Goal: Use online tool/utility: Utilize a website feature to perform a specific function

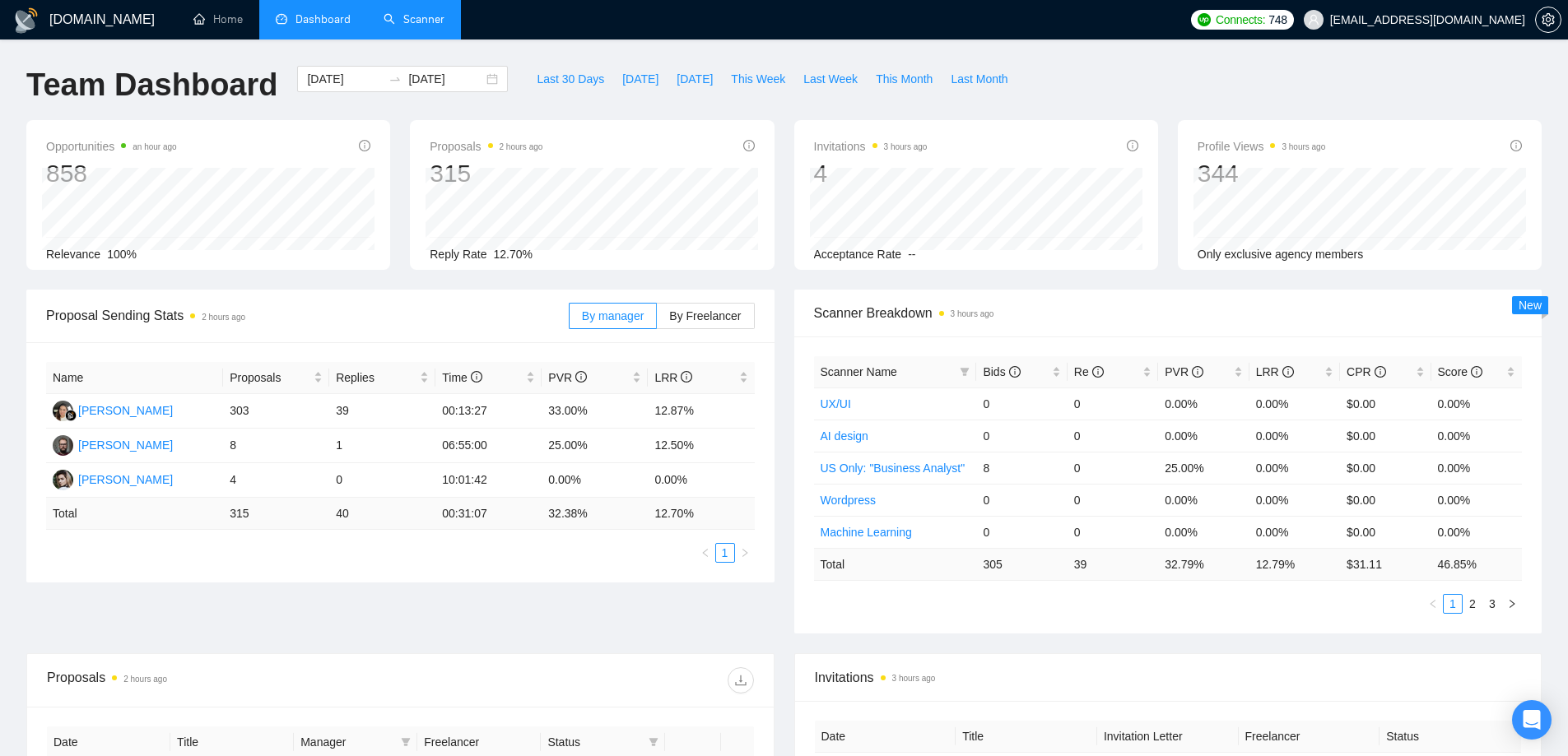
click at [412, 23] on link "Scanner" at bounding box center [414, 19] width 61 height 14
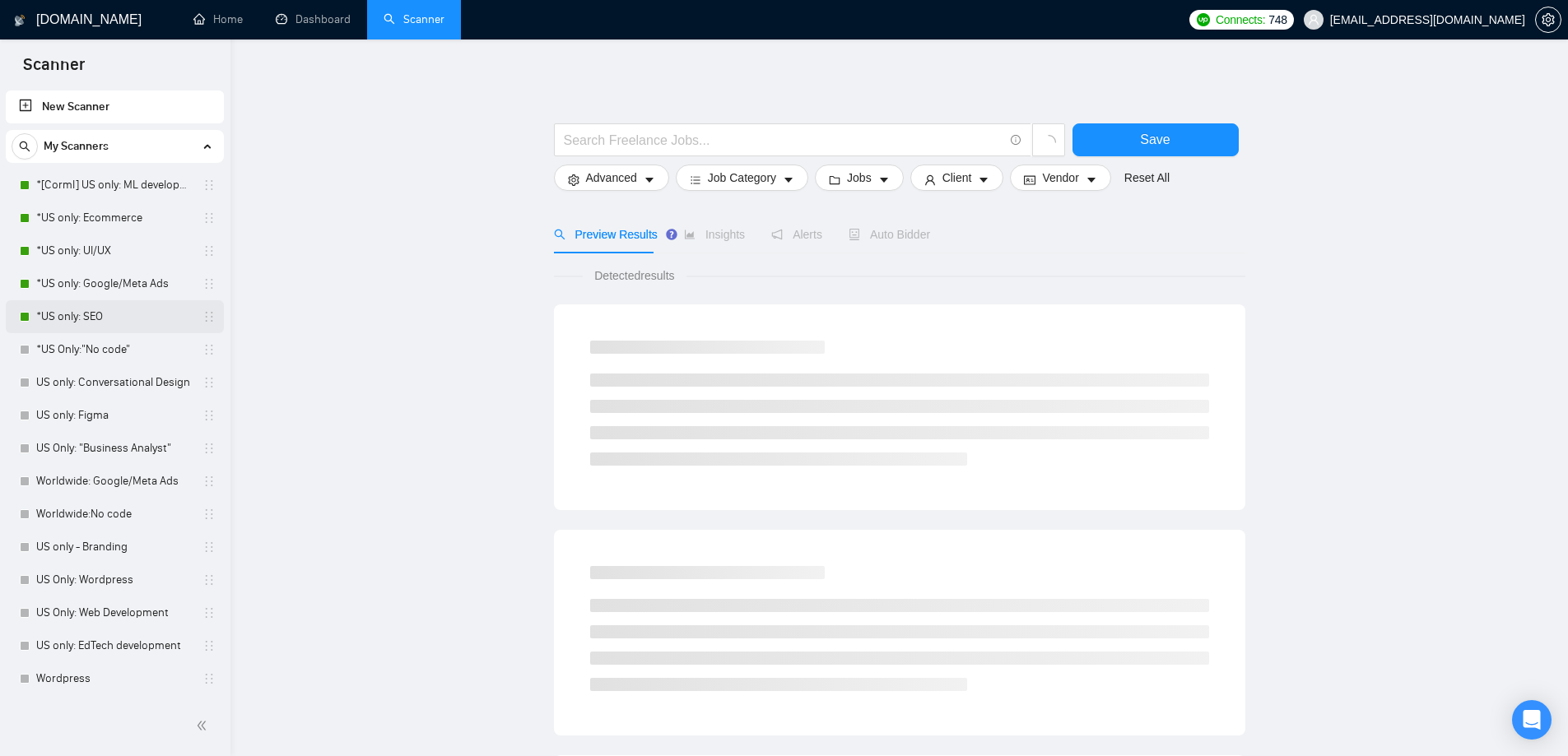
click at [103, 305] on link "*US only: SEO" at bounding box center [114, 317] width 156 height 33
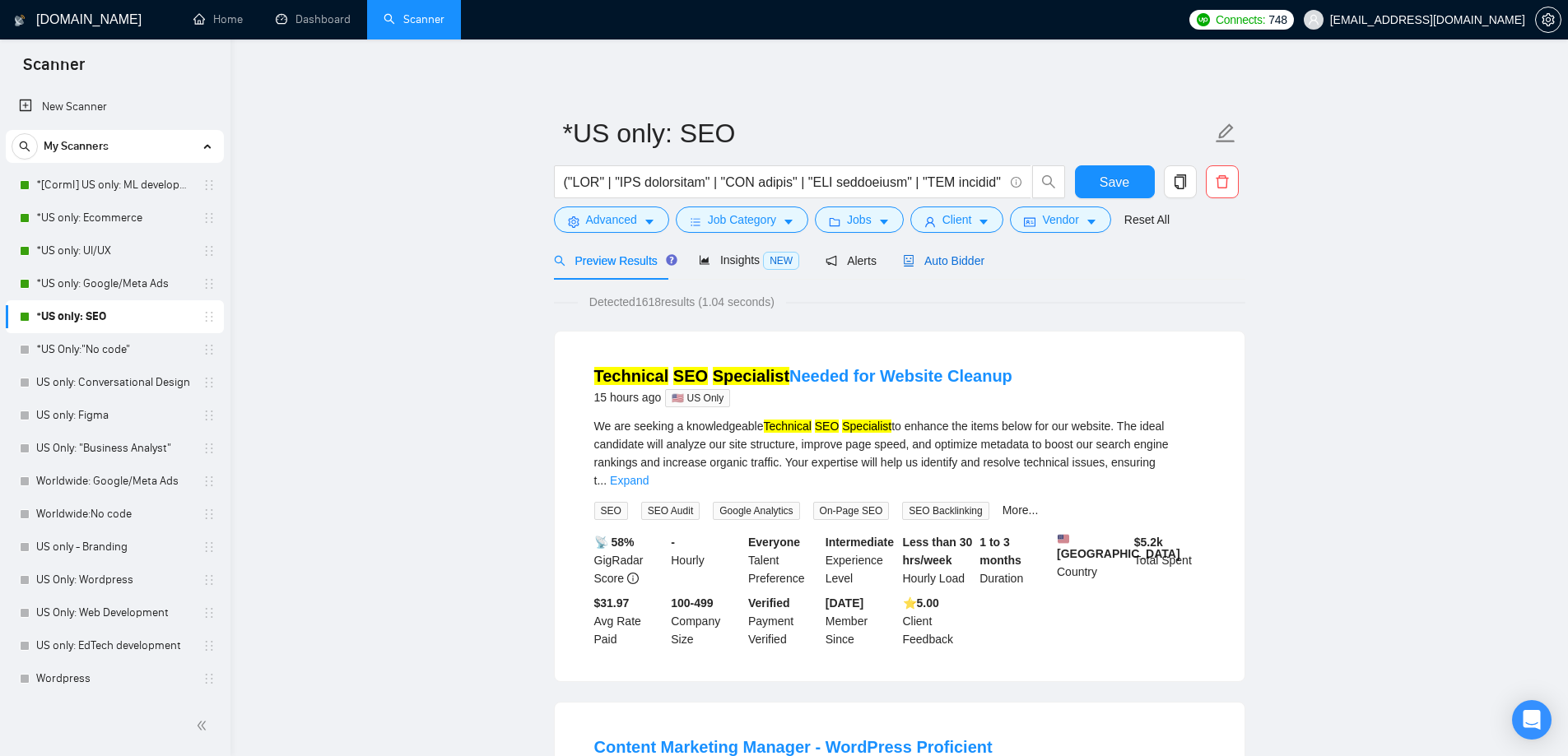
click at [932, 265] on span "Auto Bidder" at bounding box center [943, 261] width 81 height 13
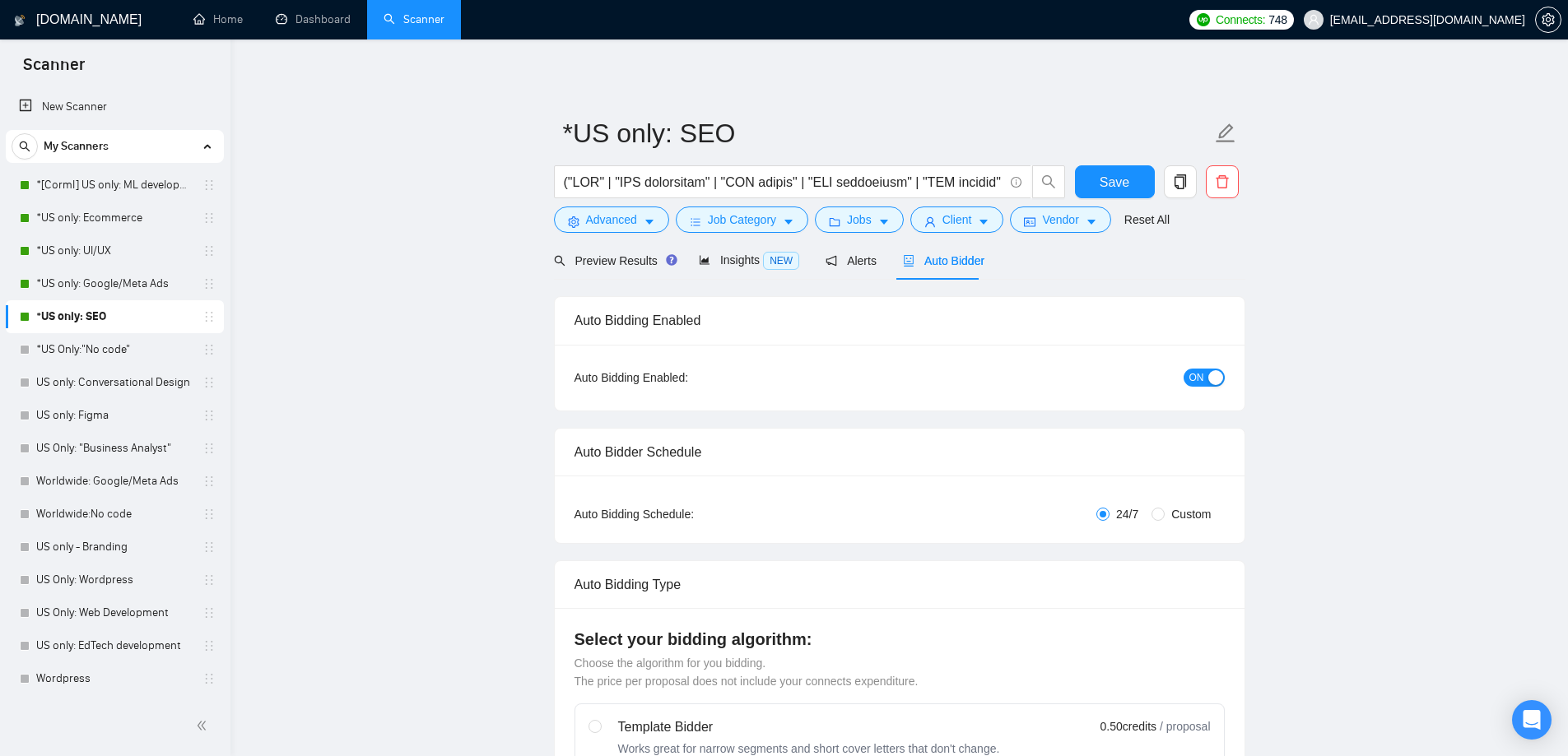
checkbox input "true"
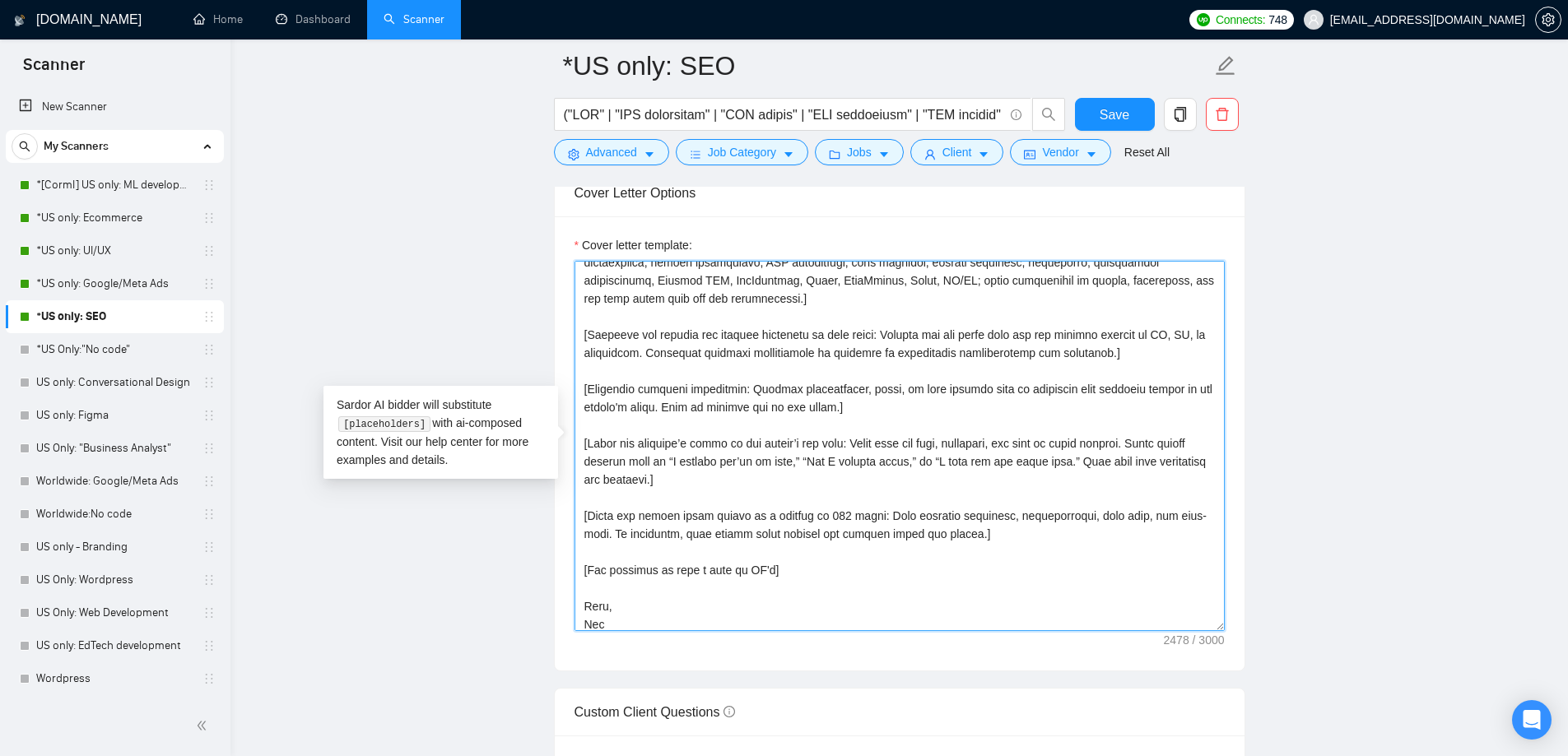
scroll to position [362, 0]
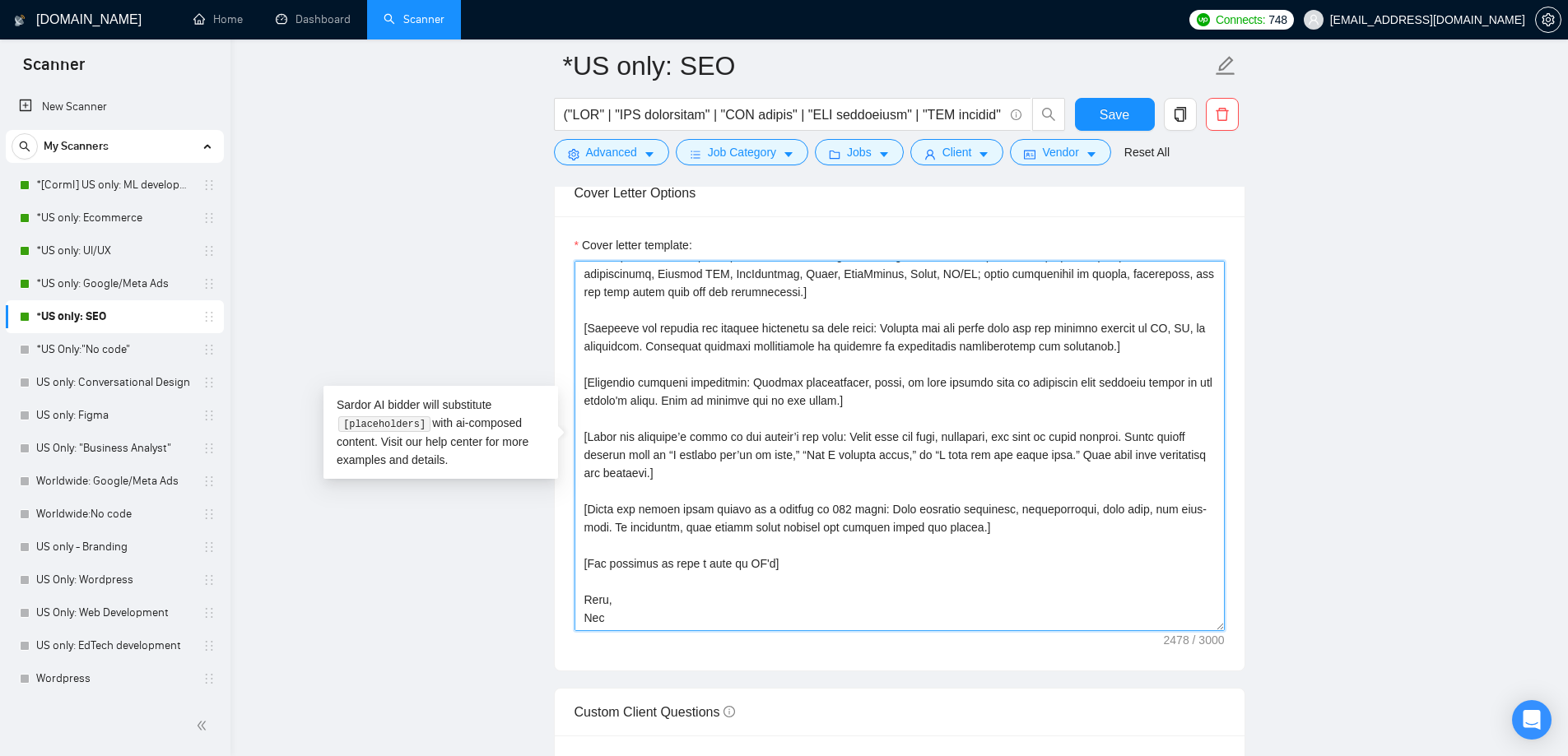
drag, startPoint x: 583, startPoint y: 277, endPoint x: 858, endPoint y: 627, distance: 445.1
click at [858, 627] on textarea "Cover letter template:" at bounding box center [900, 446] width 650 height 370
click at [683, 614] on textarea "Cover letter template:" at bounding box center [900, 446] width 650 height 370
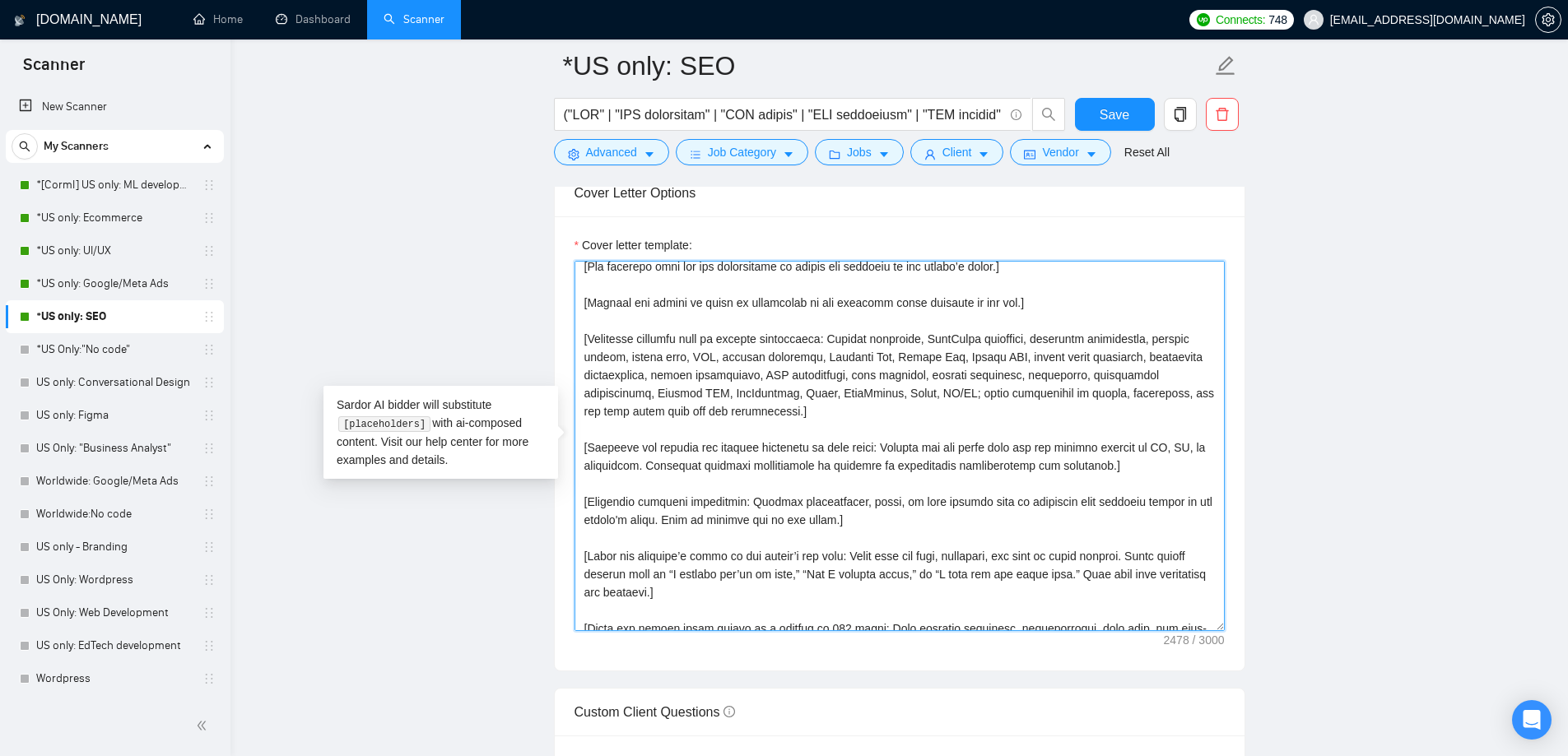
scroll to position [0, 0]
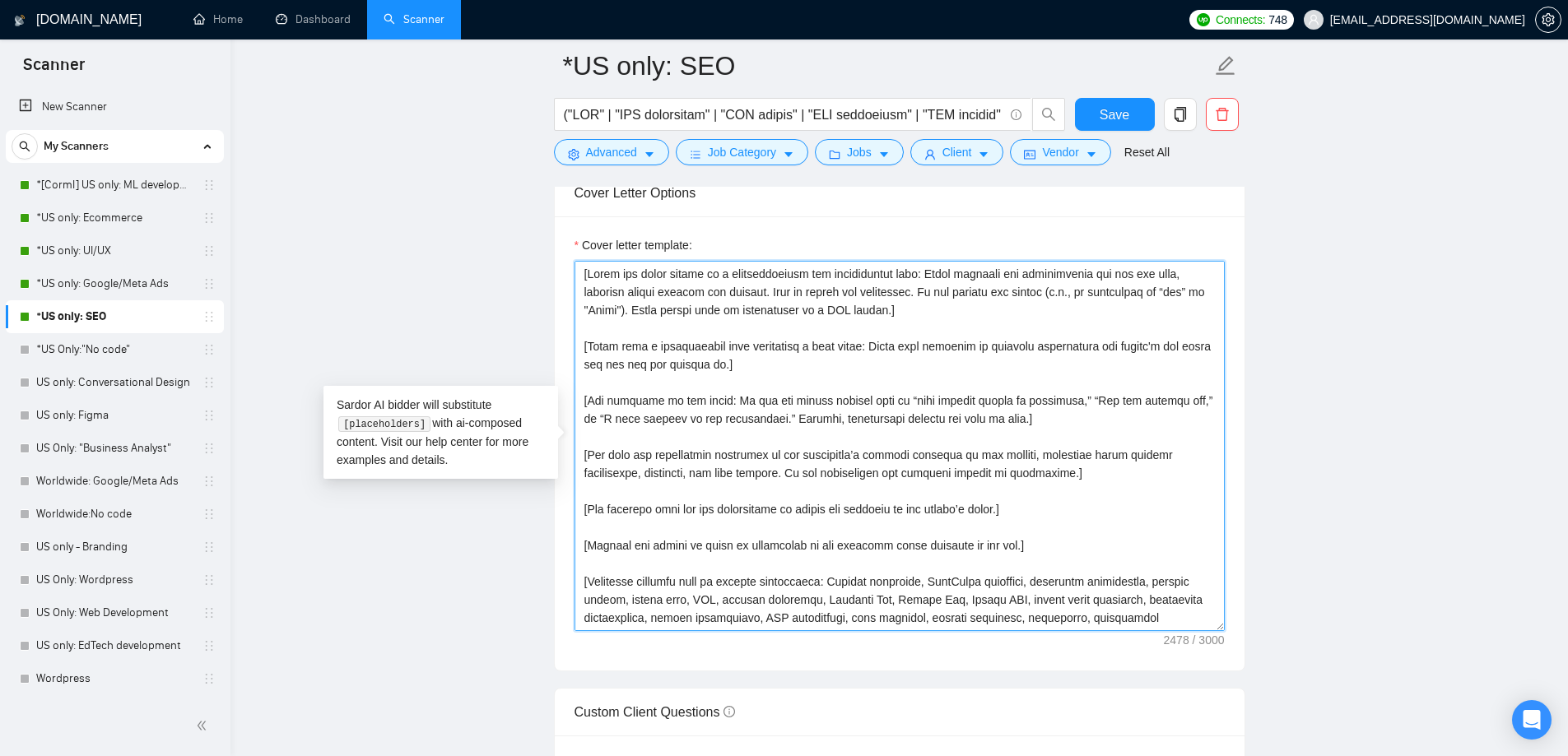
drag, startPoint x: 629, startPoint y: 618, endPoint x: 540, endPoint y: 219, distance: 408.8
click at [540, 219] on main "*US only: SEO Save Advanced Job Category Jobs Client Vendor Reset All Preview R…" at bounding box center [899, 700] width 1286 height 4889
click at [410, 277] on main "*US only: SEO Save Advanced Job Category Jobs Client Vendor Reset All Preview R…" at bounding box center [899, 700] width 1286 height 4889
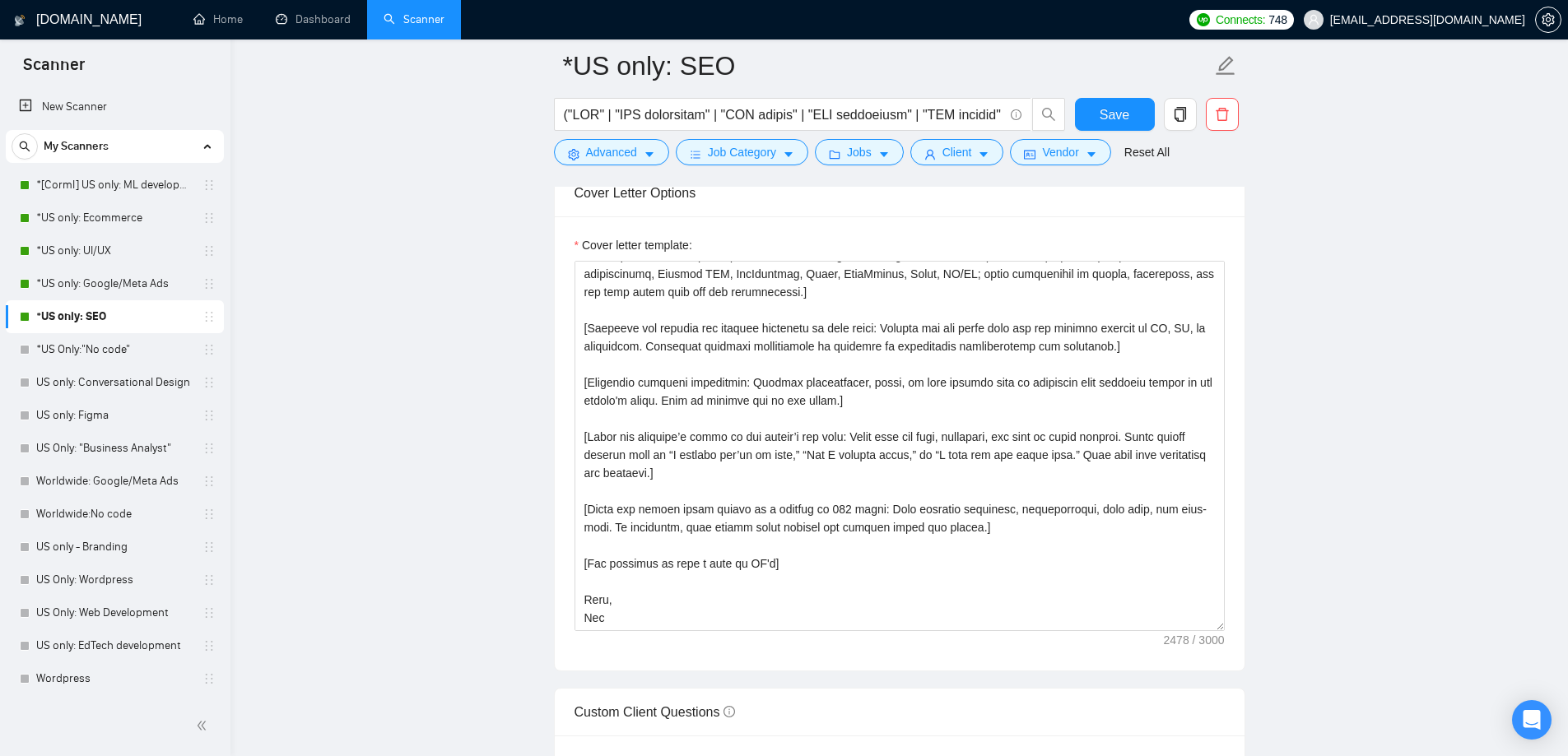
scroll to position [1892, 0]
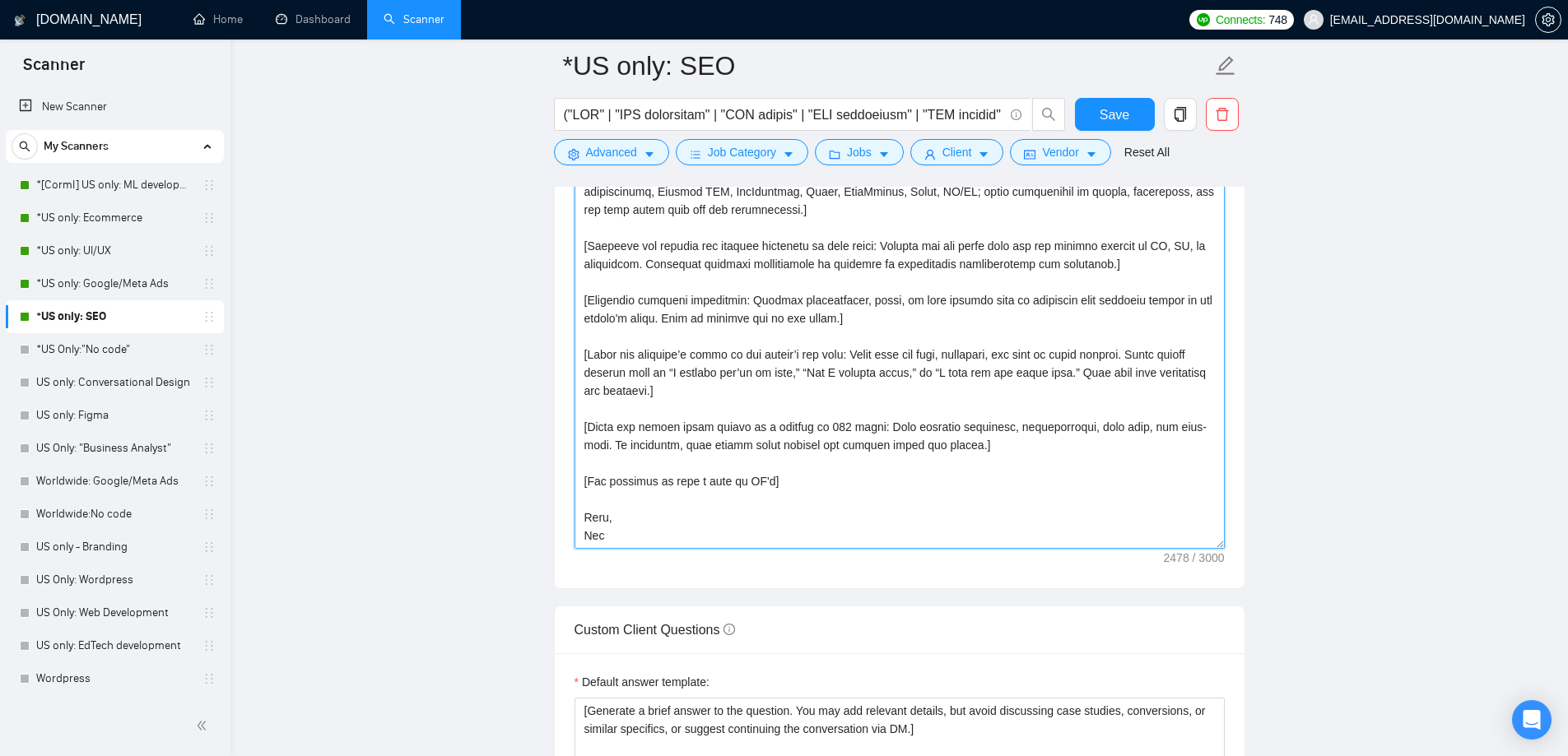
click at [645, 512] on textarea "Cover letter template:" at bounding box center [900, 363] width 650 height 370
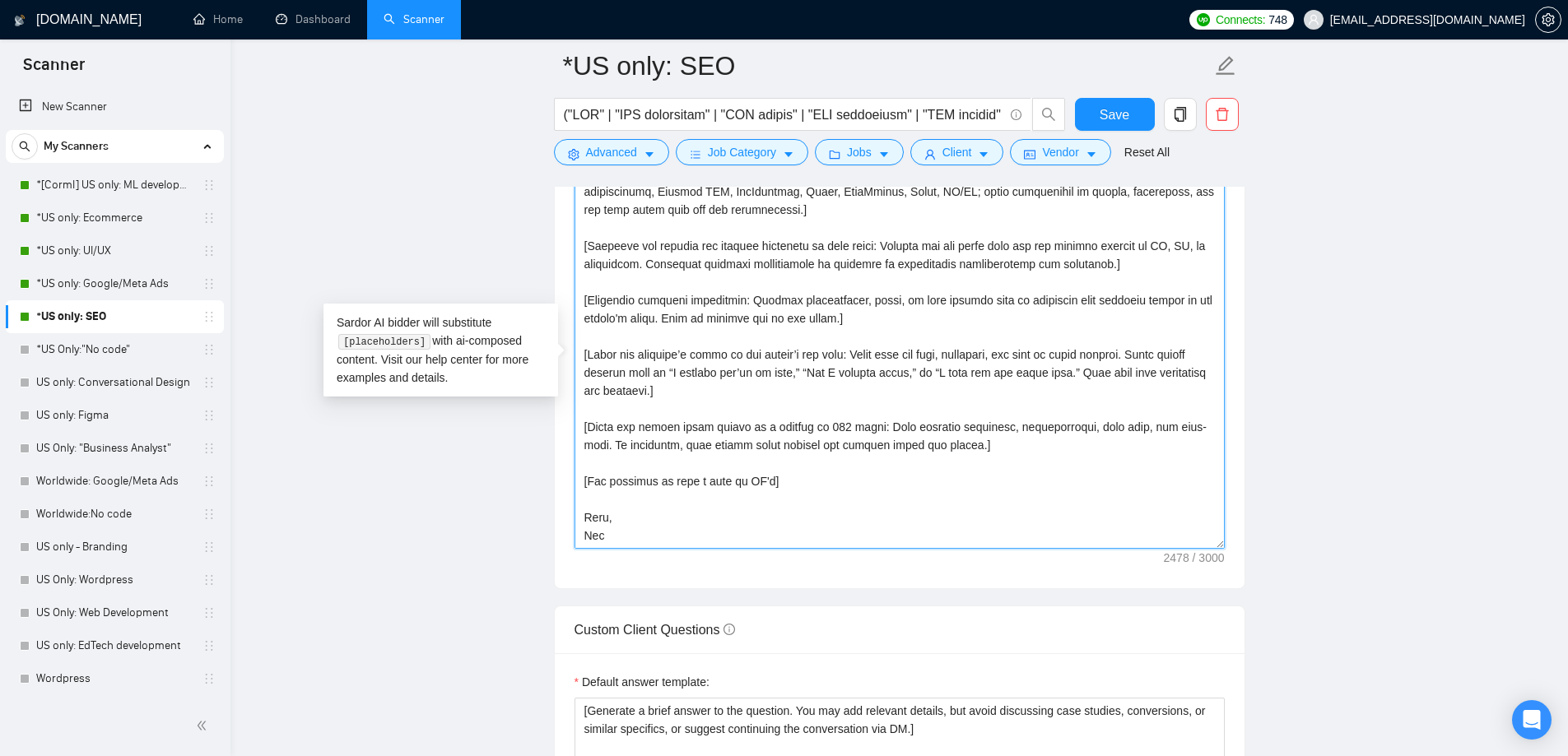
click at [640, 541] on textarea "Cover letter template:" at bounding box center [900, 363] width 650 height 370
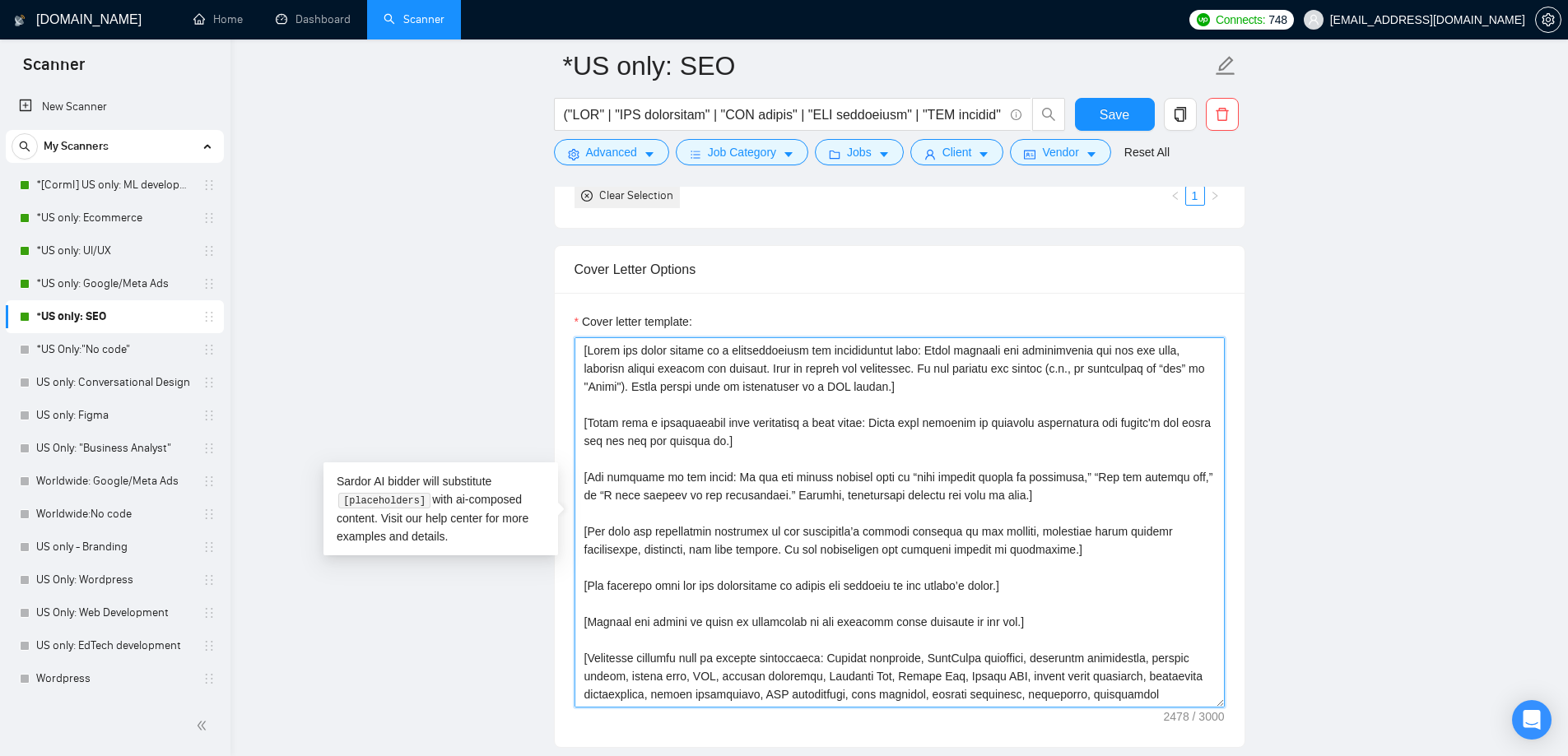
scroll to position [1728, 0]
